Goal: Navigation & Orientation: Find specific page/section

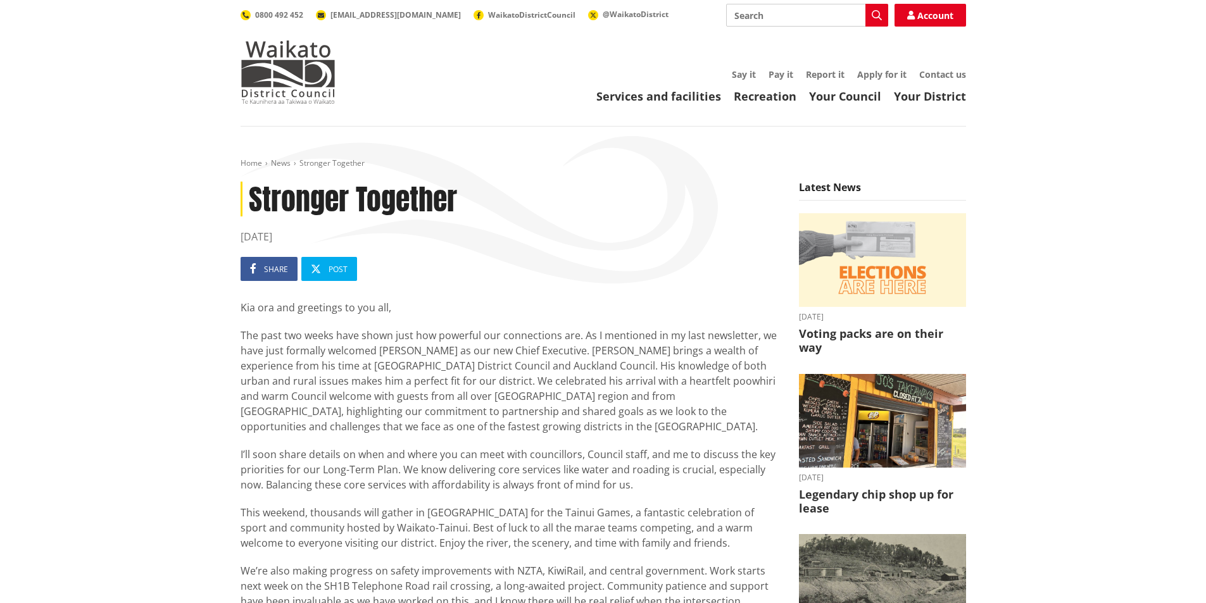
scroll to position [27, 0]
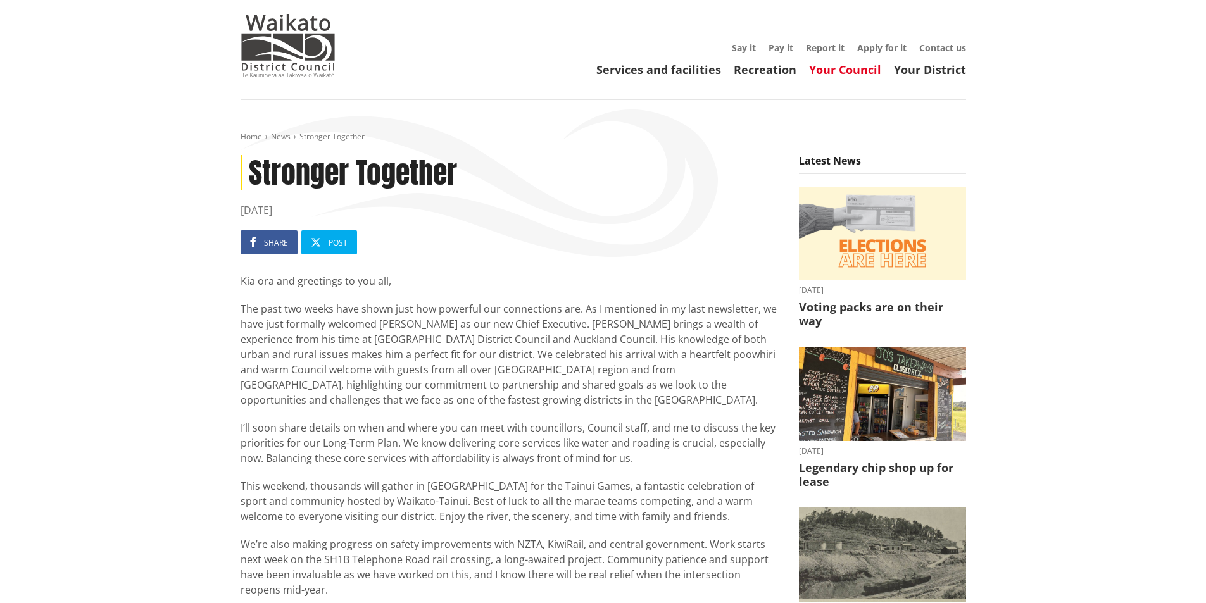
click at [858, 71] on link "Your Council" at bounding box center [845, 69] width 72 height 15
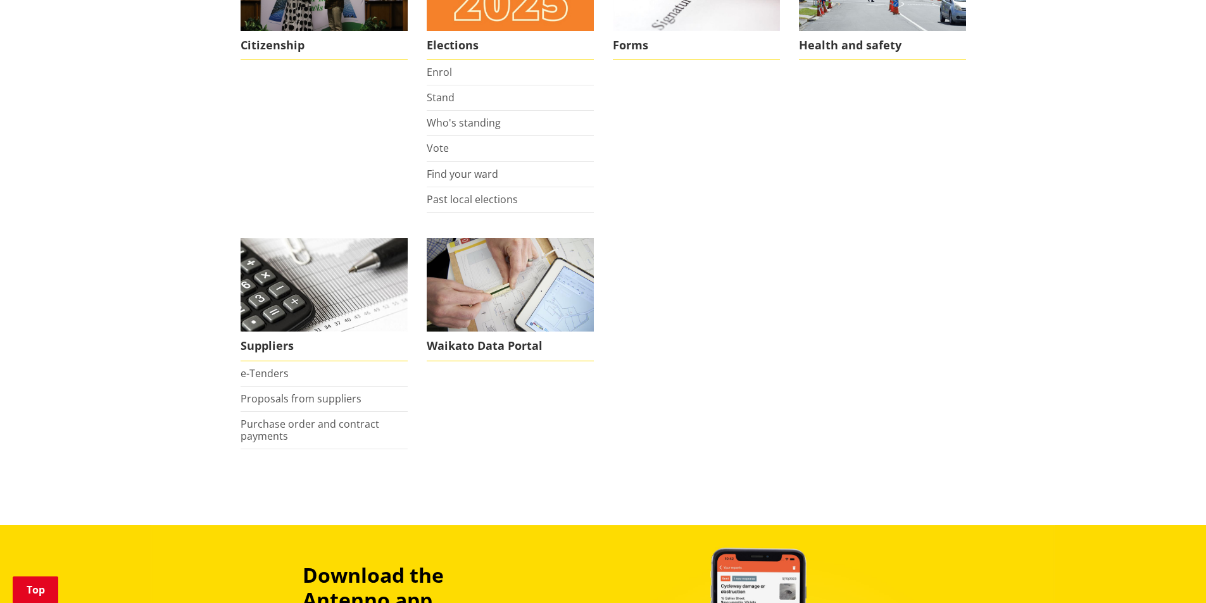
scroll to position [1013, 0]
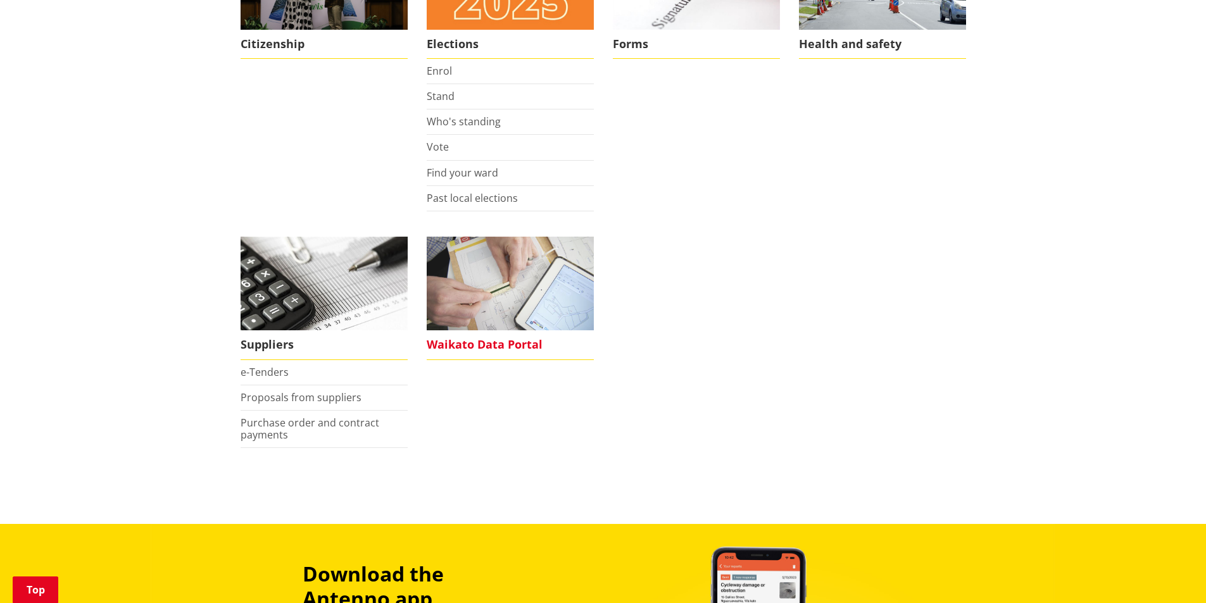
click at [487, 316] on img at bounding box center [510, 284] width 167 height 94
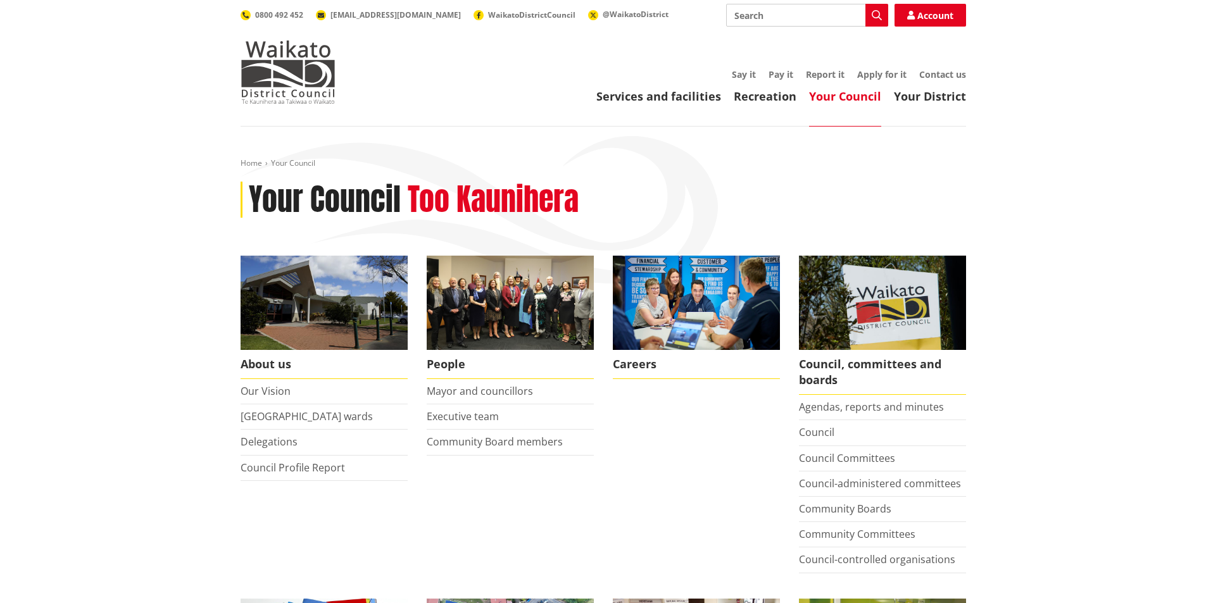
scroll to position [1013, 0]
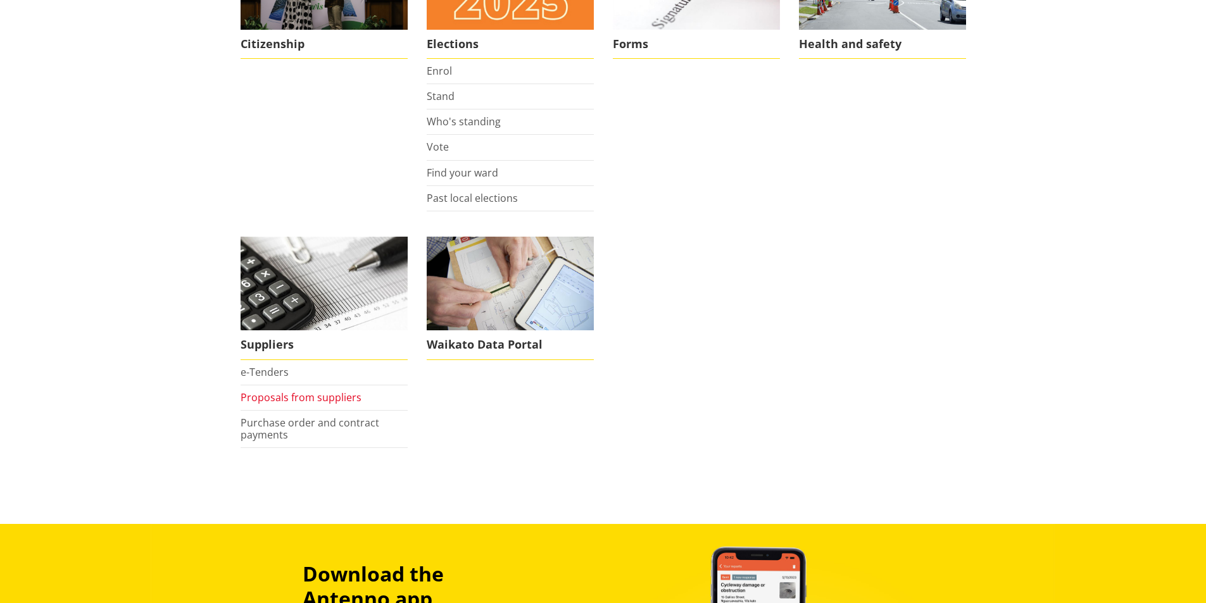
click at [299, 401] on link "Proposals from suppliers" at bounding box center [301, 398] width 121 height 14
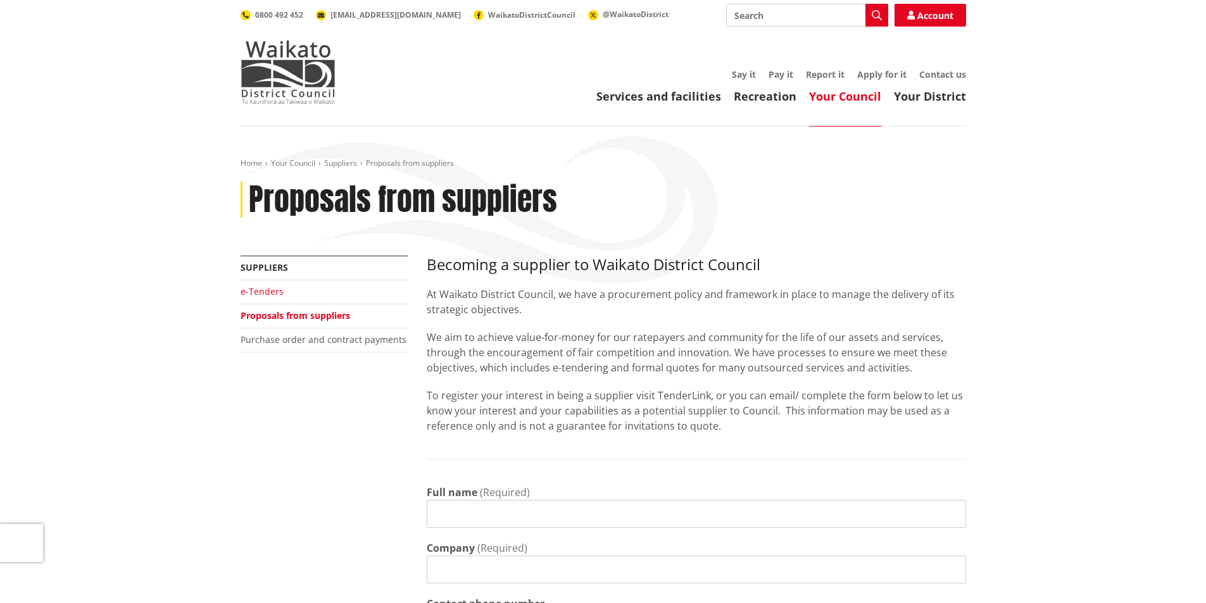
click at [272, 291] on link "e-Tenders" at bounding box center [262, 292] width 43 height 12
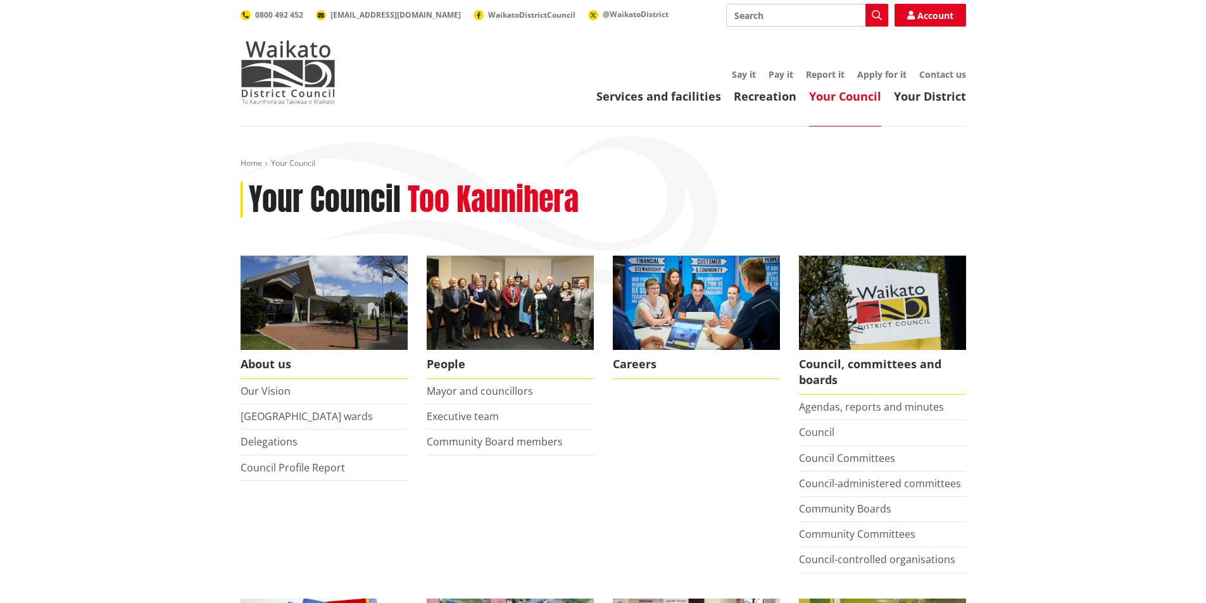
scroll to position [1013, 0]
